Goal: Information Seeking & Learning: Find specific fact

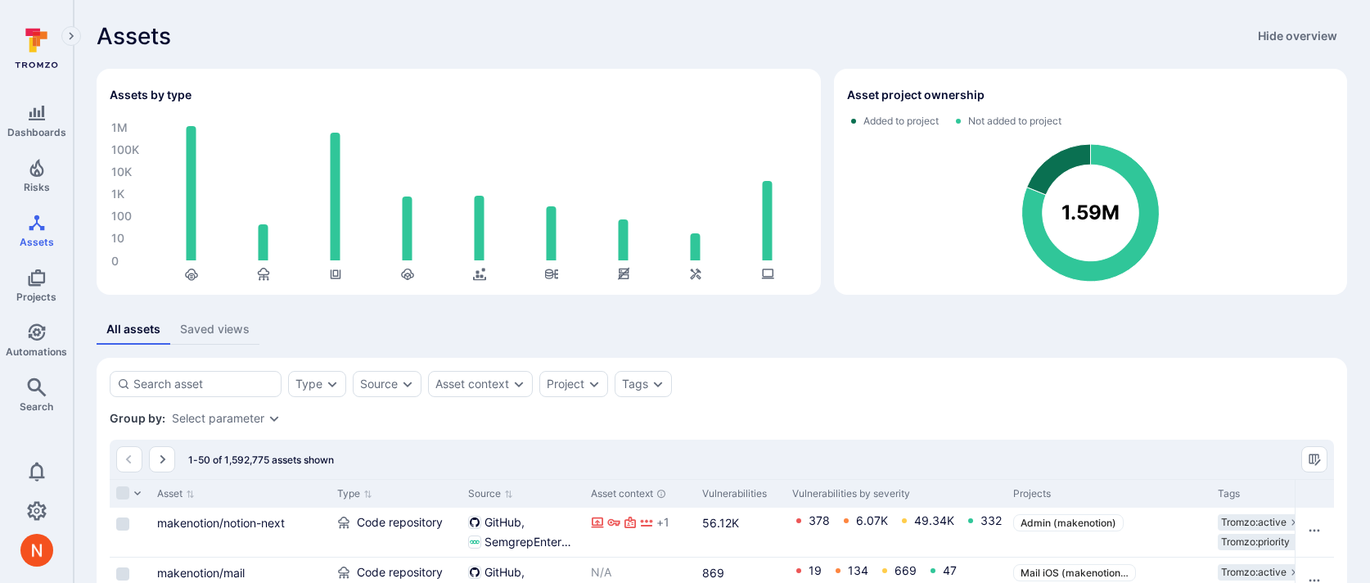
scroll to position [210, 0]
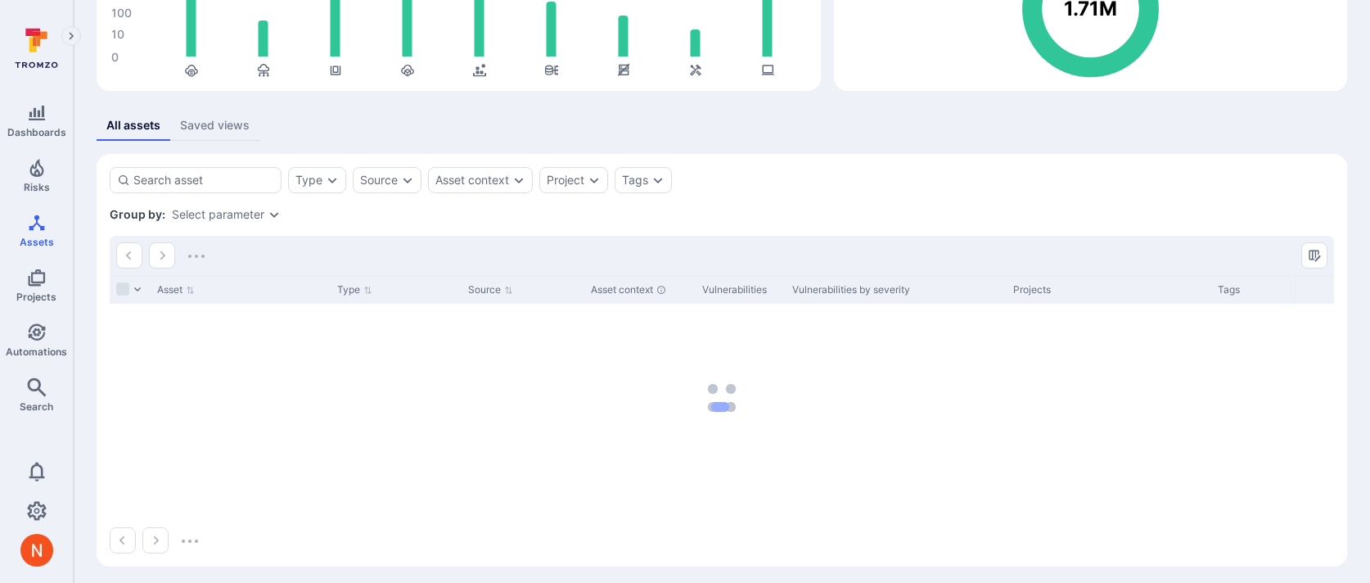
scroll to position [206, 0]
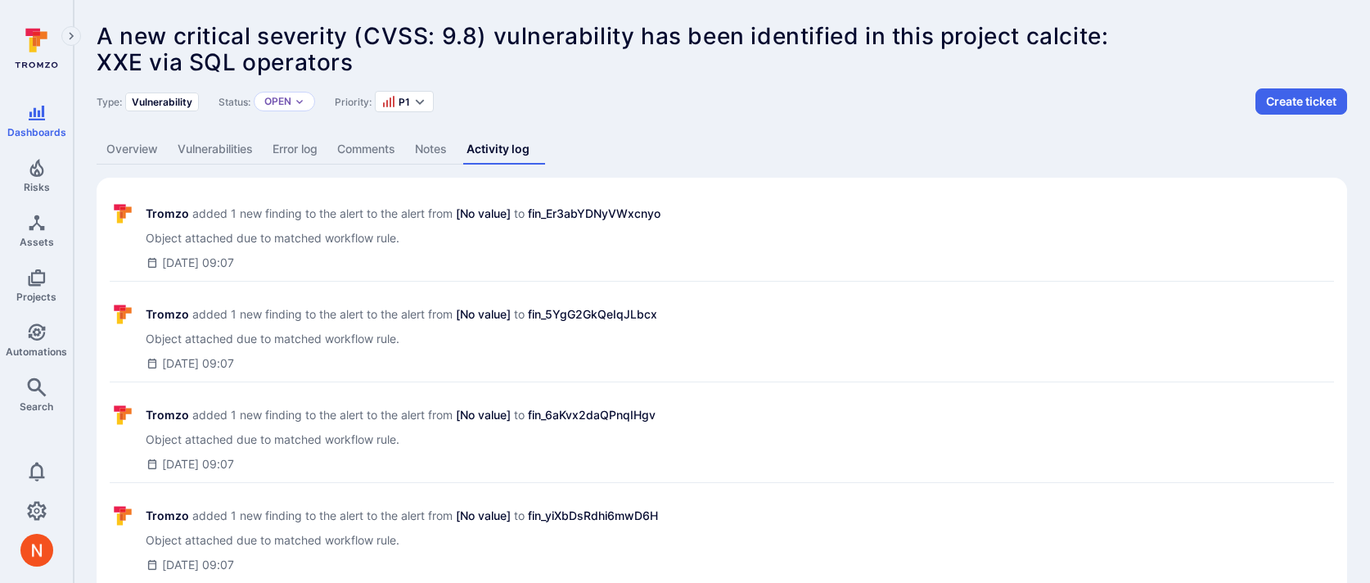
scroll to position [742, 0]
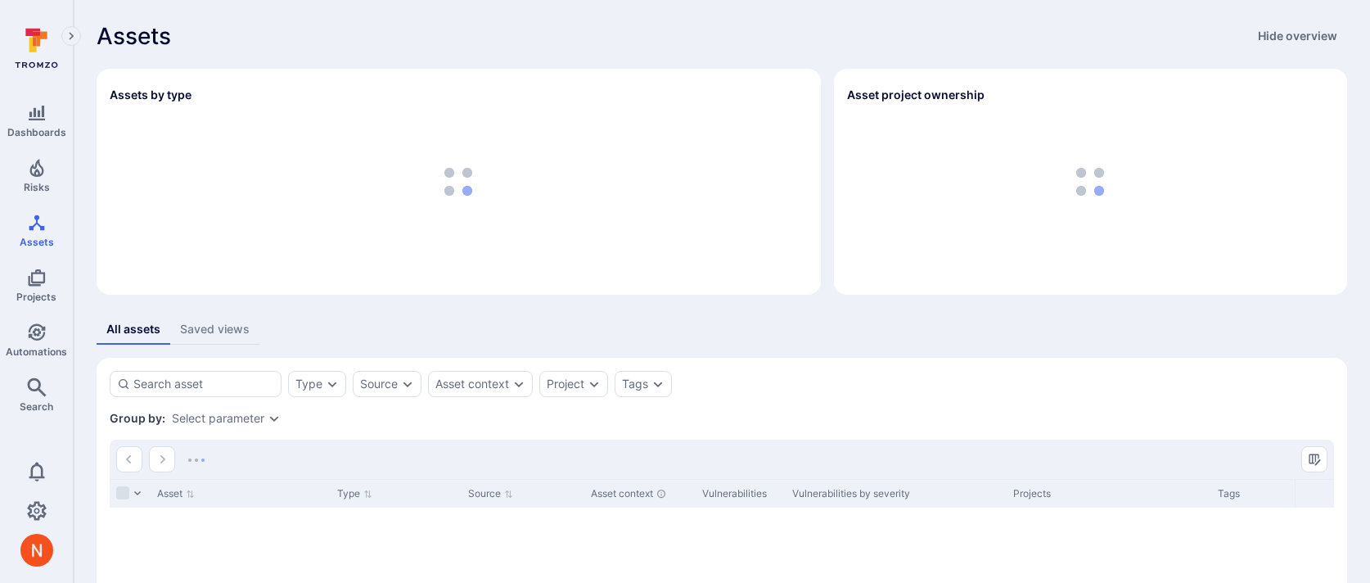
scroll to position [206, 0]
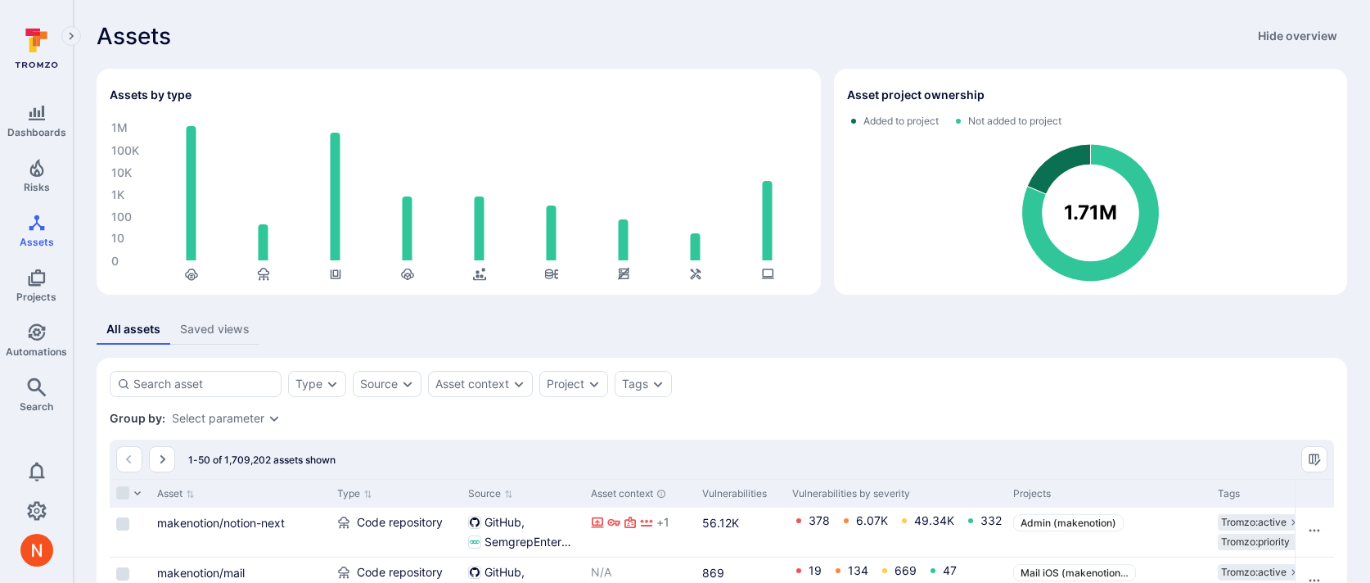
scroll to position [20, 0]
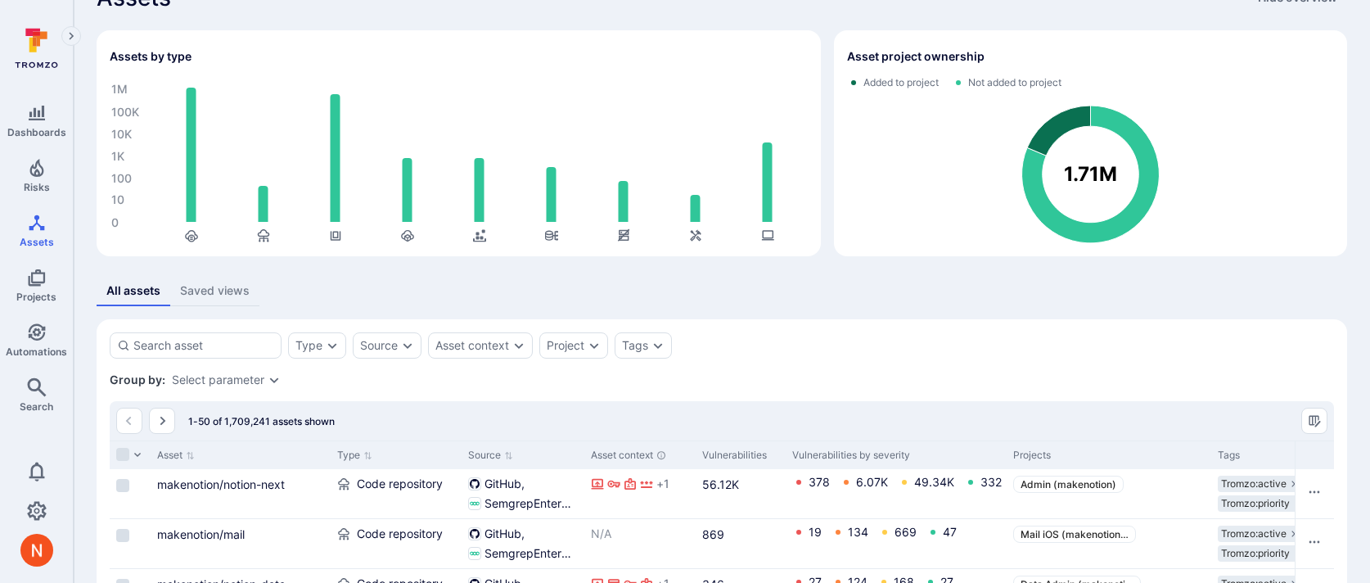
scroll to position [47, 0]
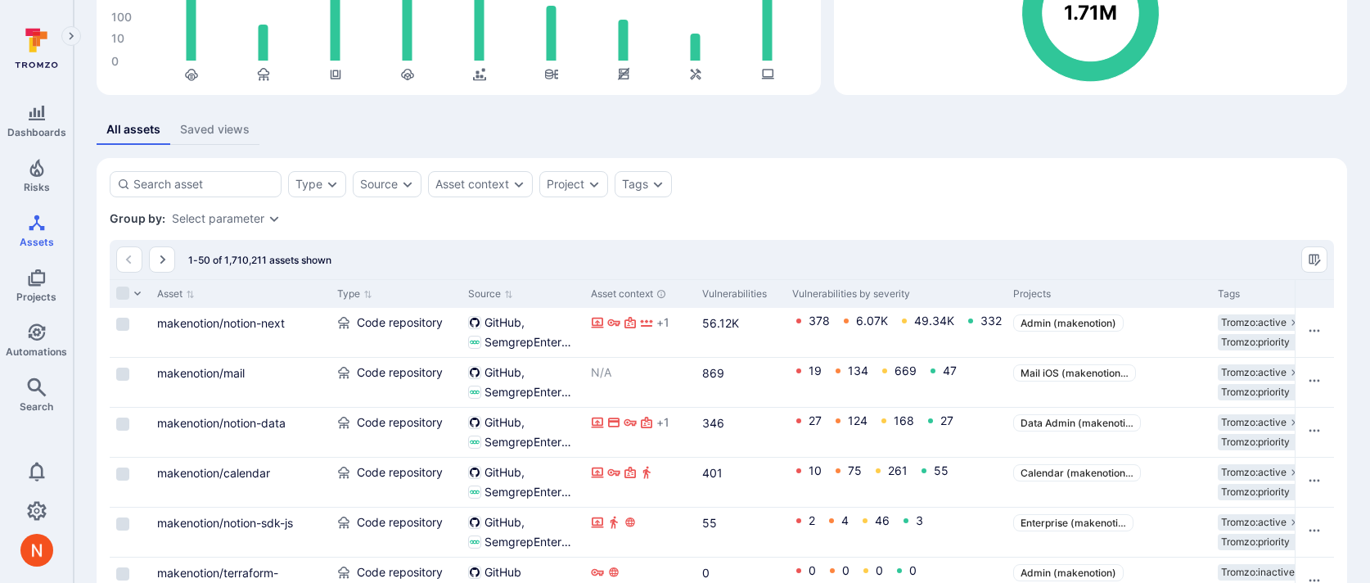
scroll to position [202, 0]
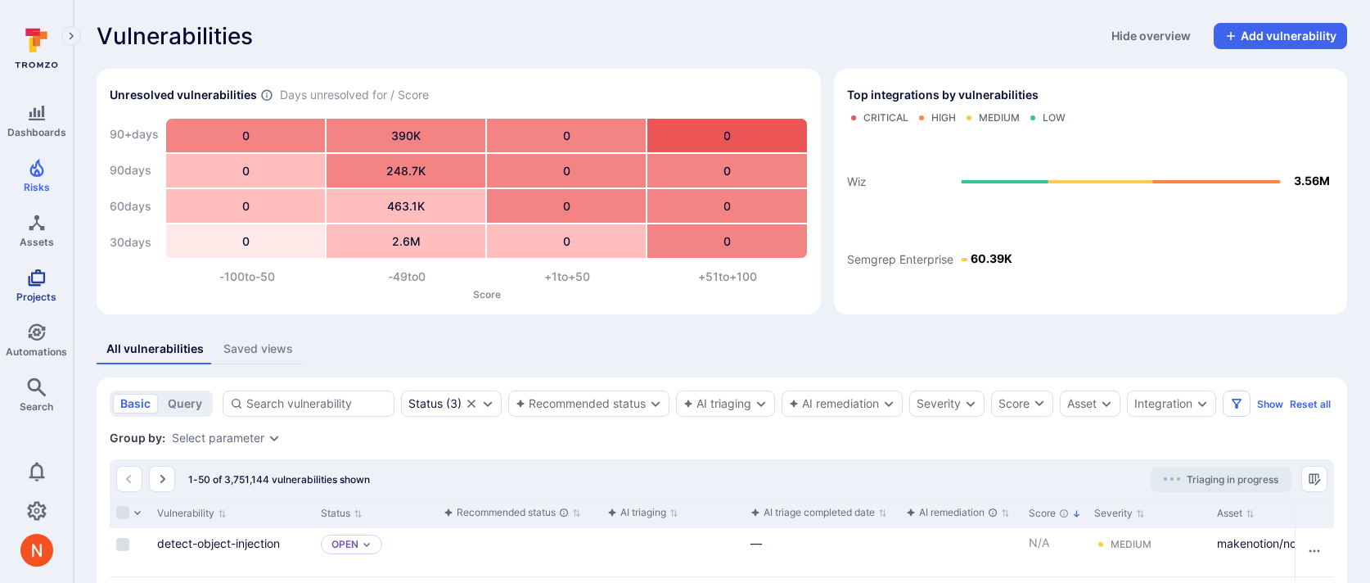
scroll to position [249, 0]
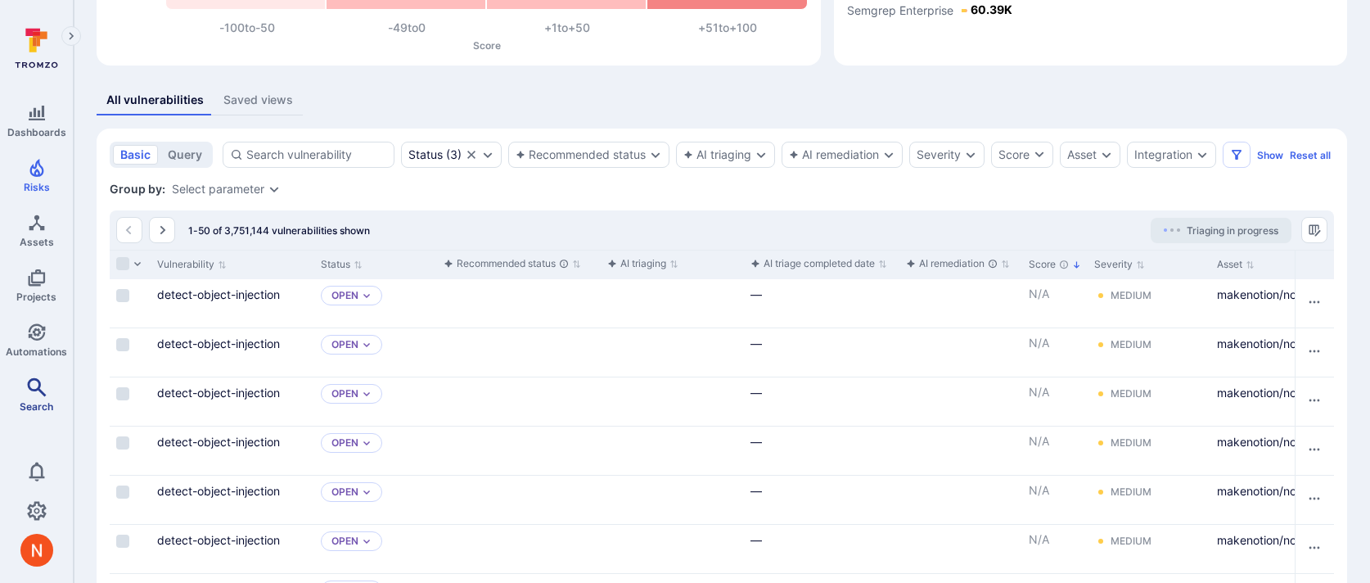
click at [23, 384] on link "Search" at bounding box center [36, 395] width 73 height 48
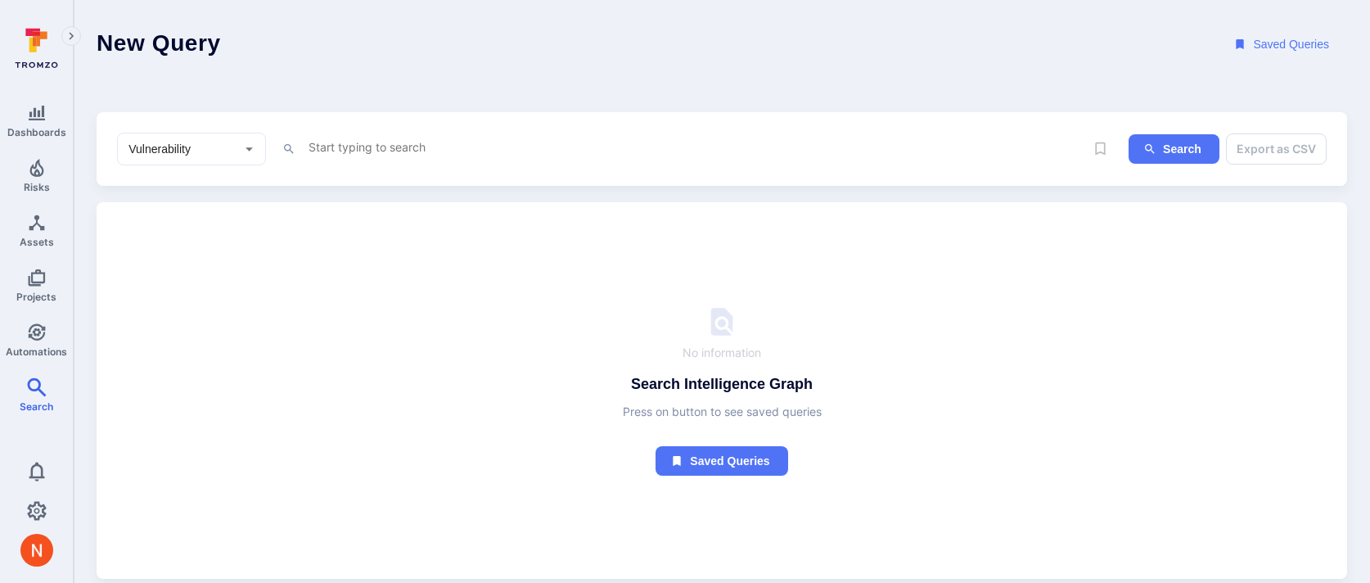
click at [376, 137] on textarea "Intelligence Graph search area" at bounding box center [696, 147] width 778 height 20
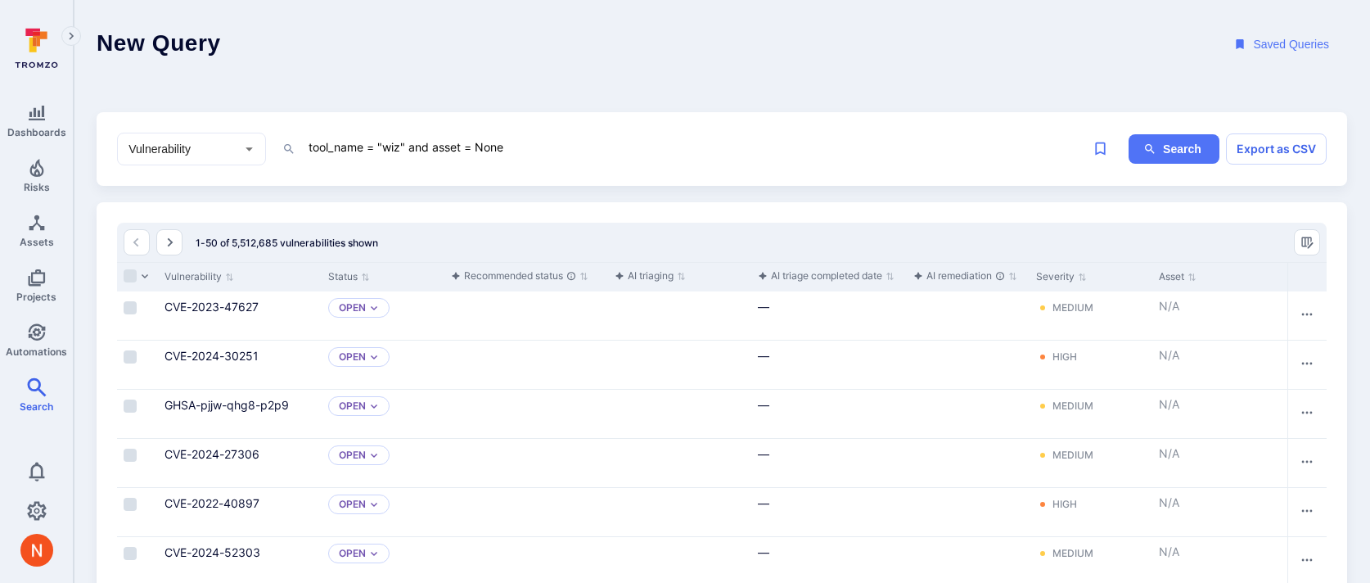
type textarea "tool_name = "wiz" and asset = None"
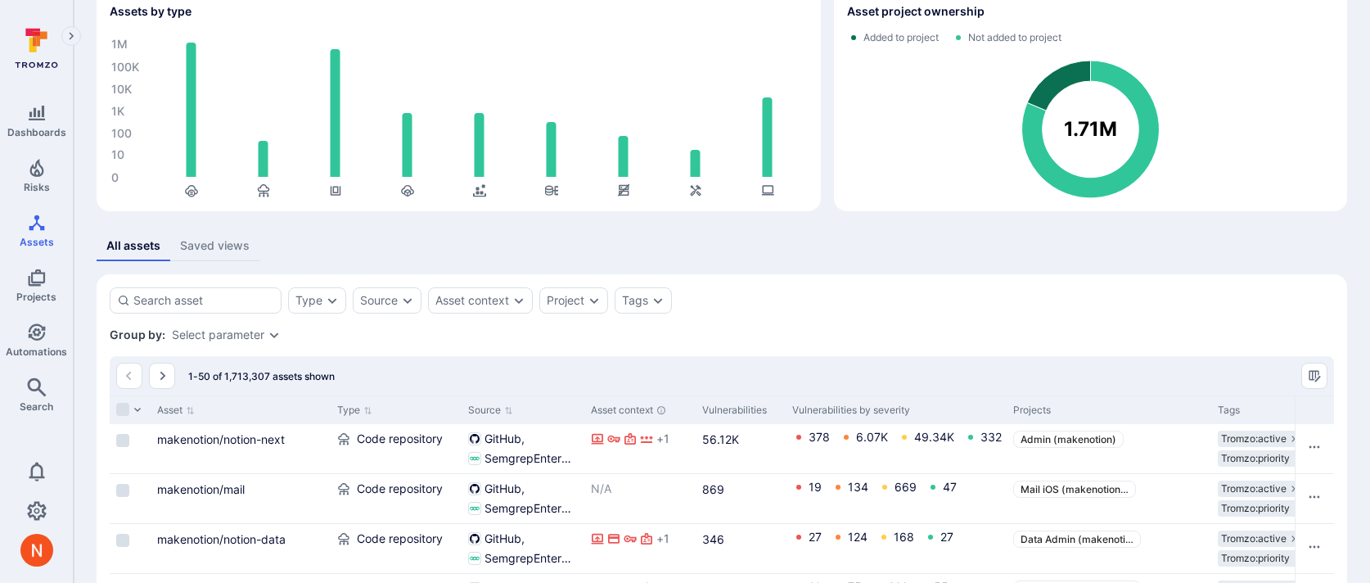
scroll to position [84, 0]
